Goal: Browse casually: Explore the website without a specific task or goal

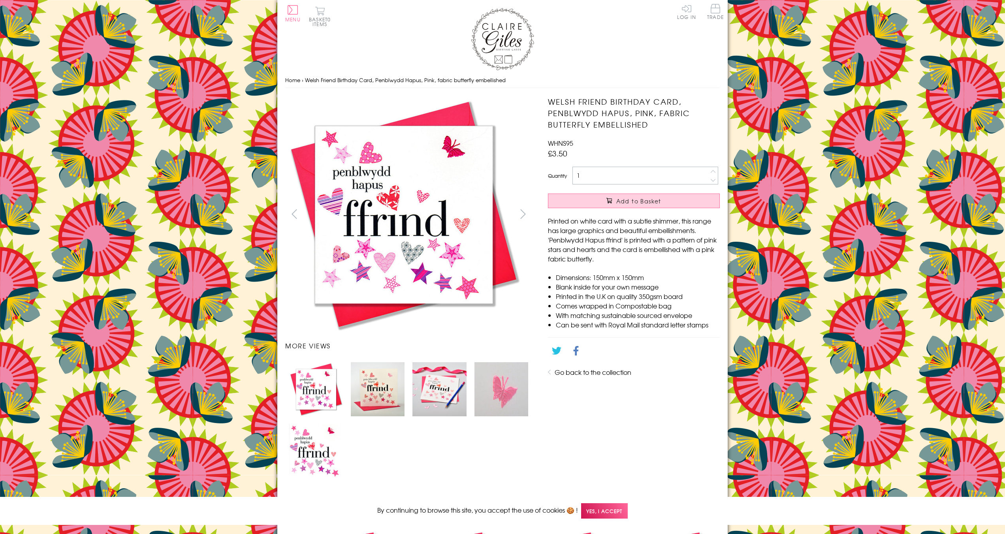
scroll to position [343, 0]
